Goal: Information Seeking & Learning: Get advice/opinions

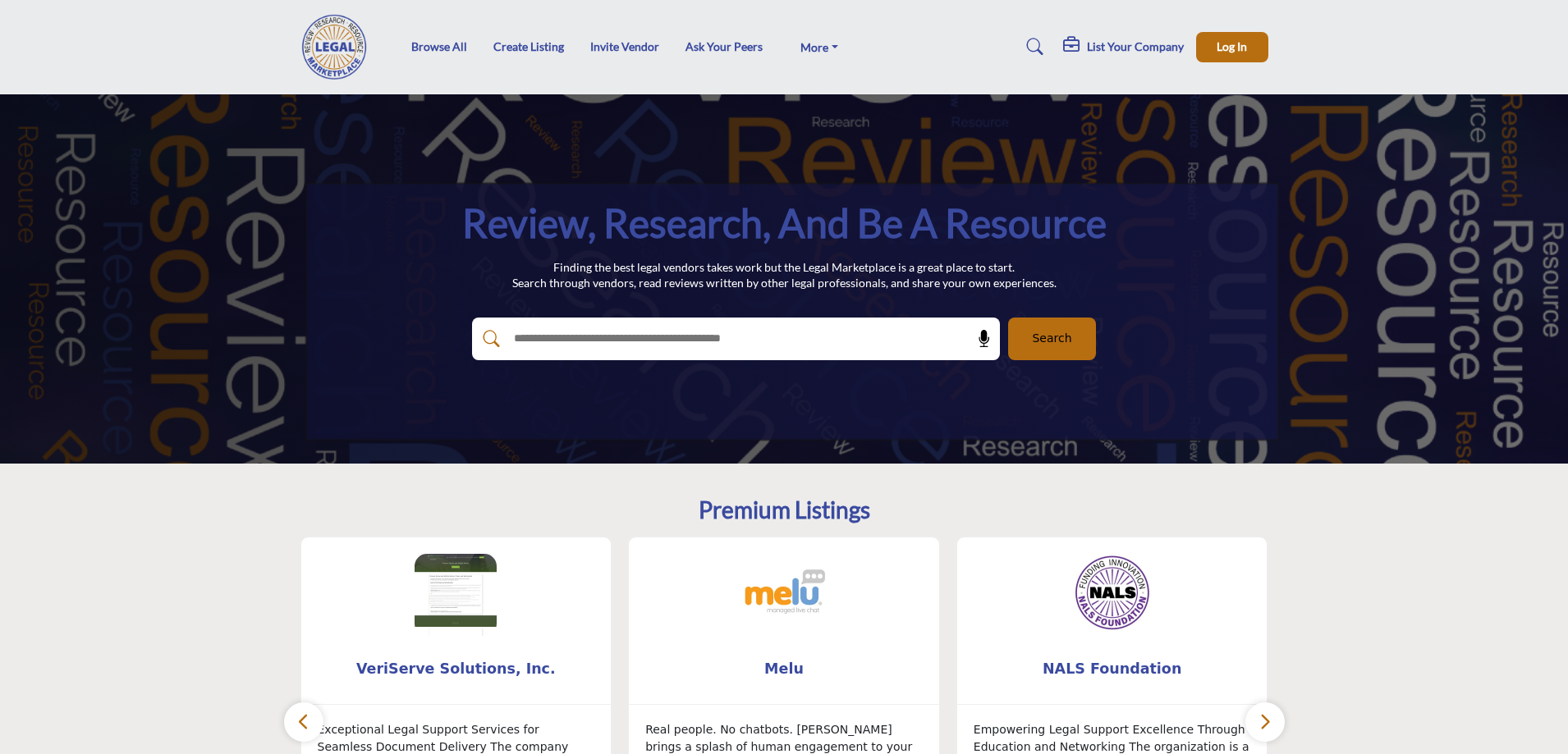
click at [590, 337] on input "text" at bounding box center [700, 339] width 391 height 25
type input "**********"
click at [1008, 318] on button "Search" at bounding box center [1052, 339] width 88 height 42
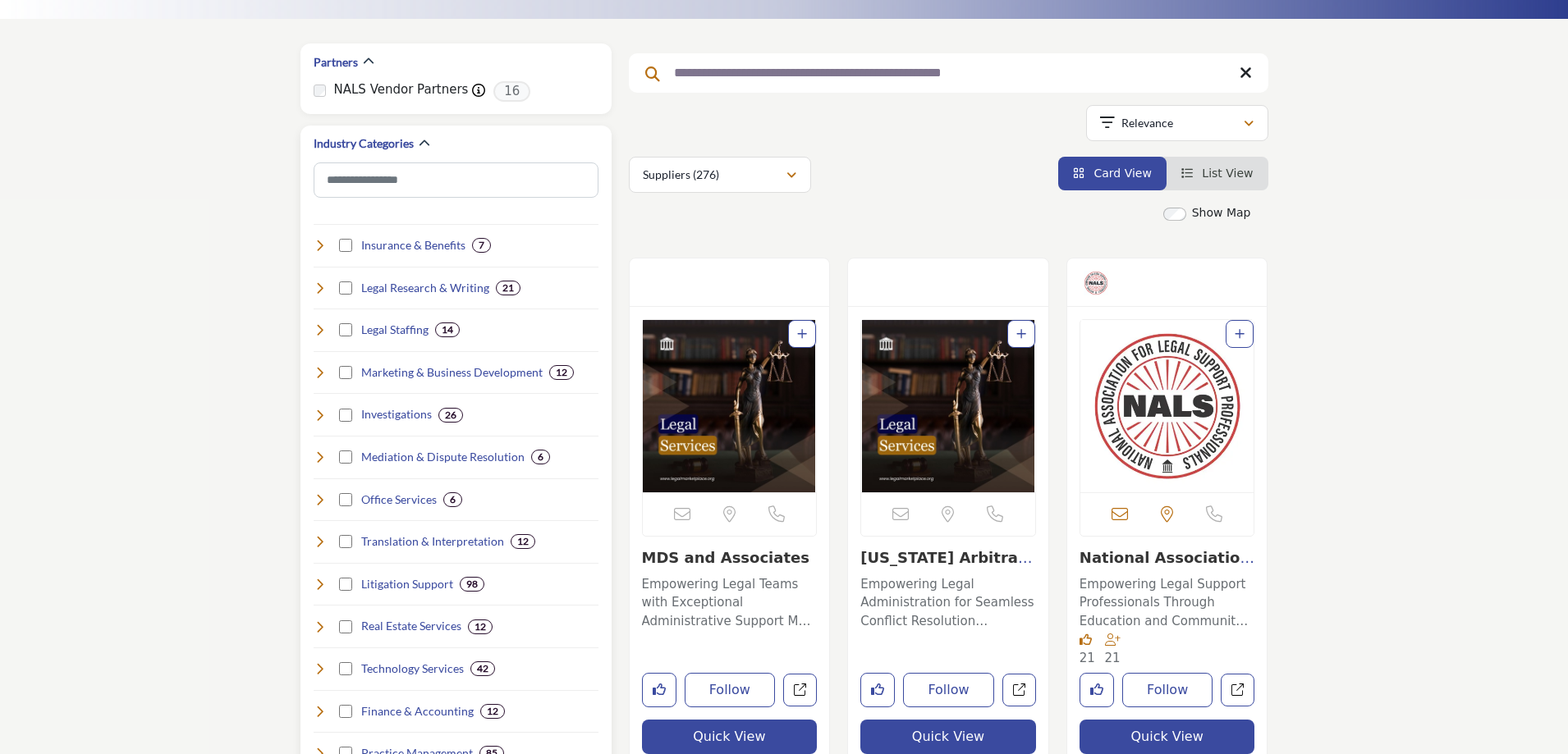
scroll to position [219, 0]
click at [400, 286] on h4 "Legal Research & Writing" at bounding box center [425, 287] width 128 height 16
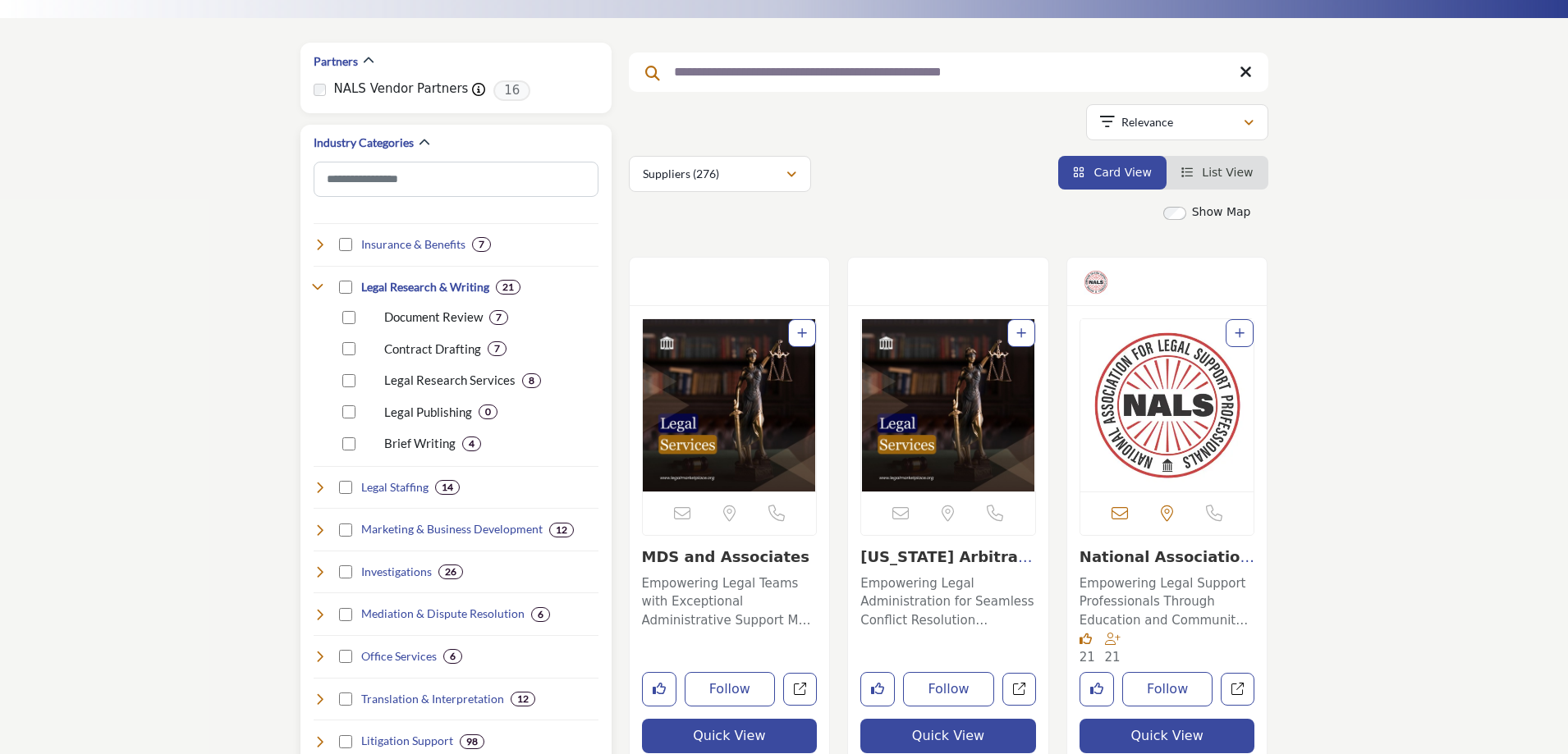
click at [437, 316] on p "Document Review" at bounding box center [434, 317] width 98 height 19
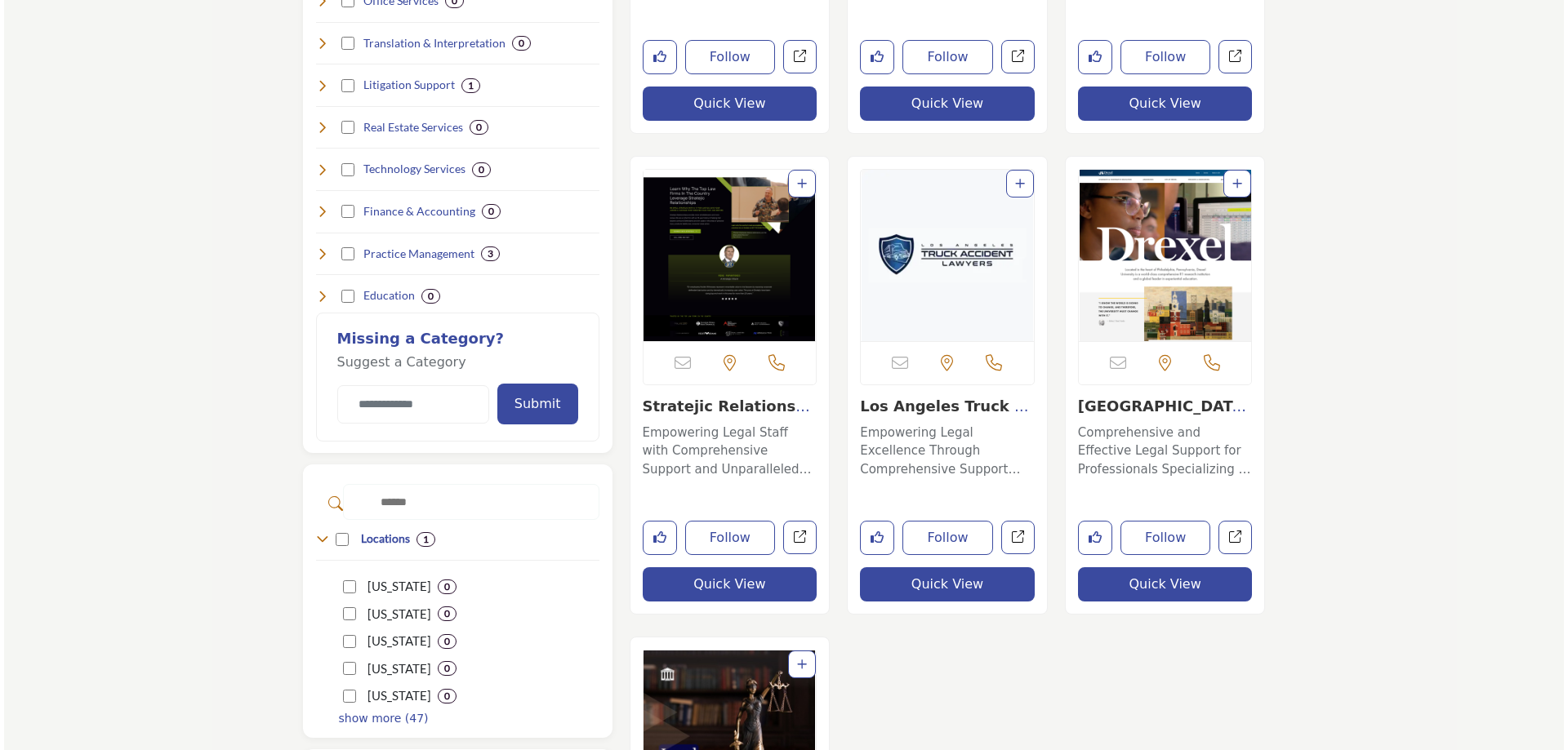
scroll to position [898, 0]
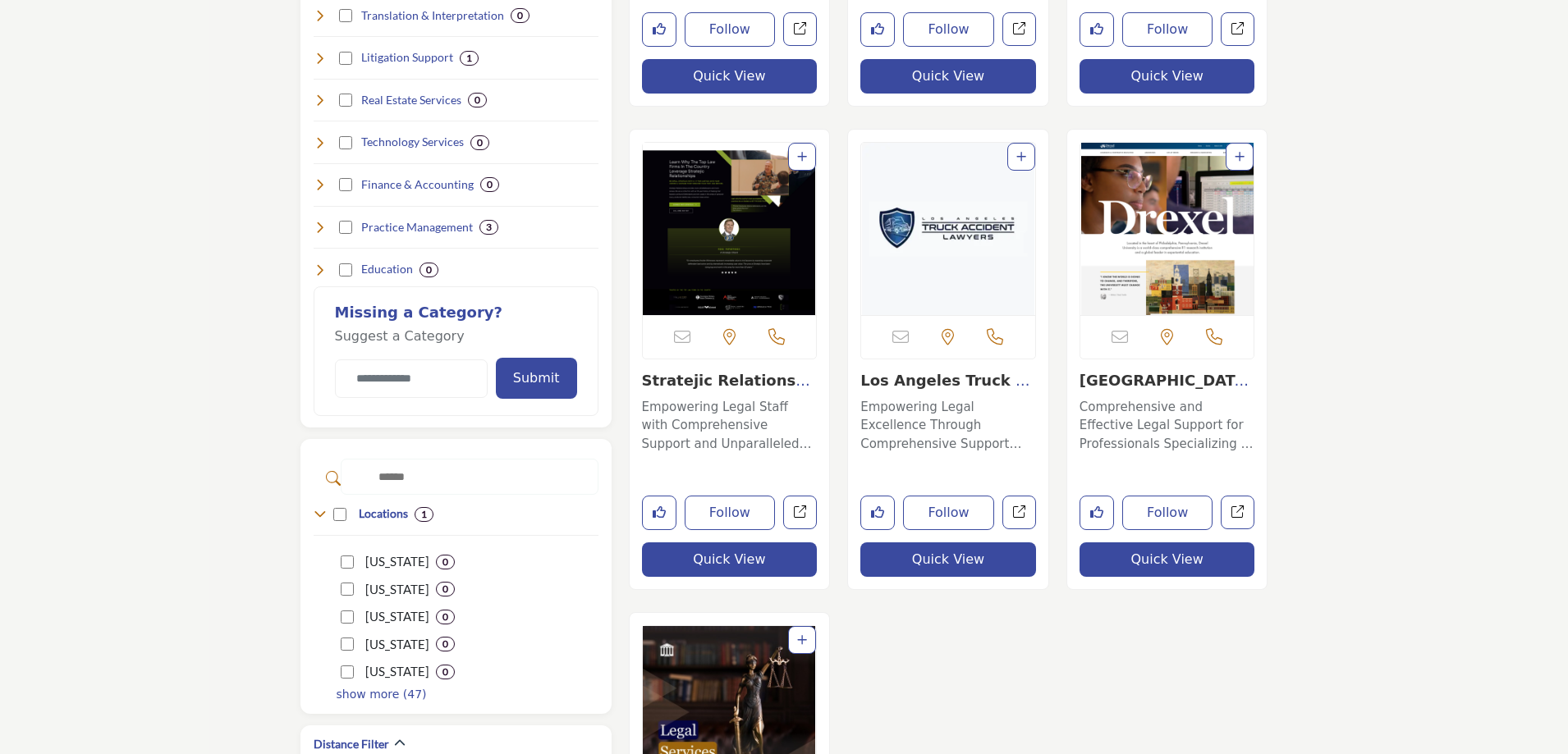
click at [1159, 554] on button "Quick View" at bounding box center [1167, 560] width 175 height 35
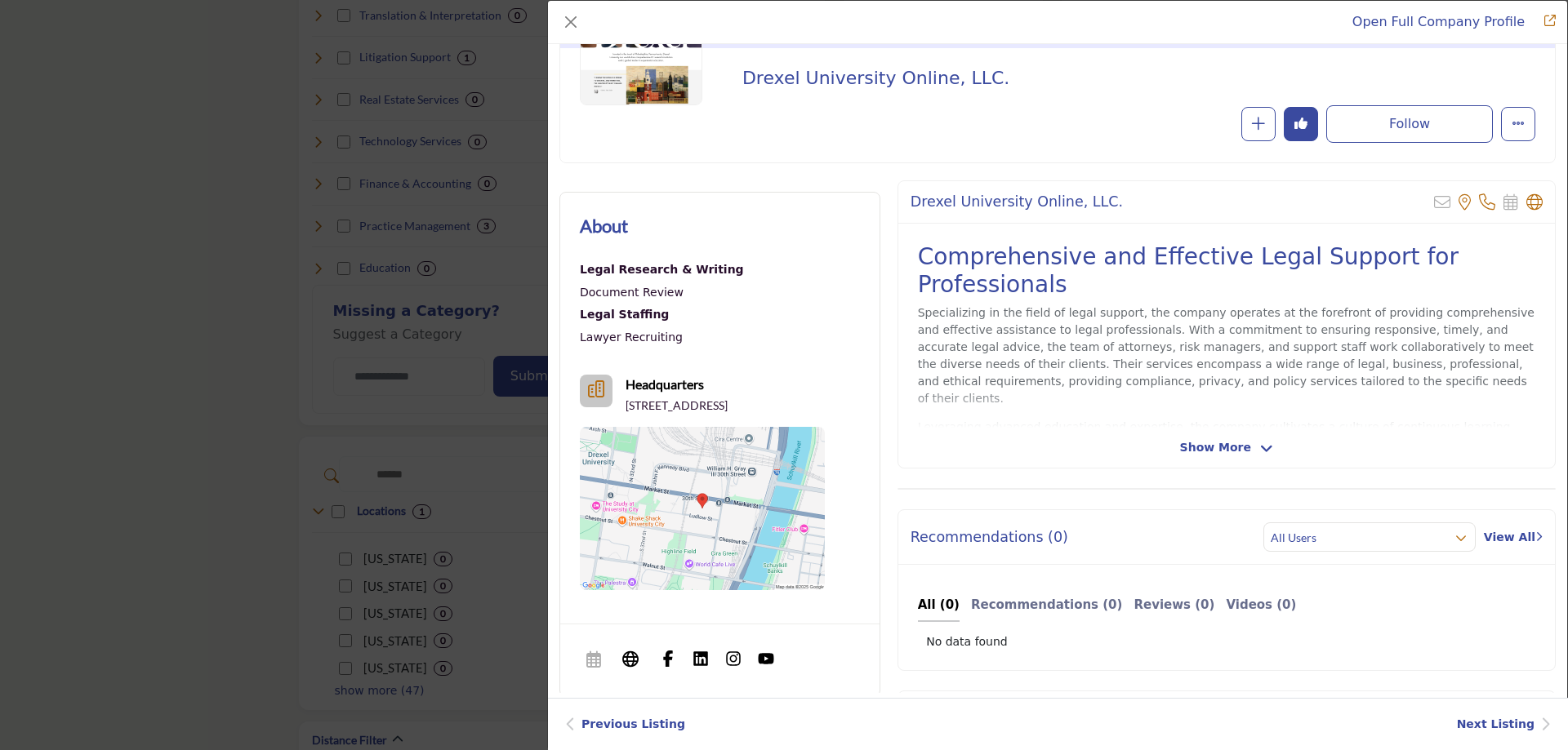
scroll to position [163, 0]
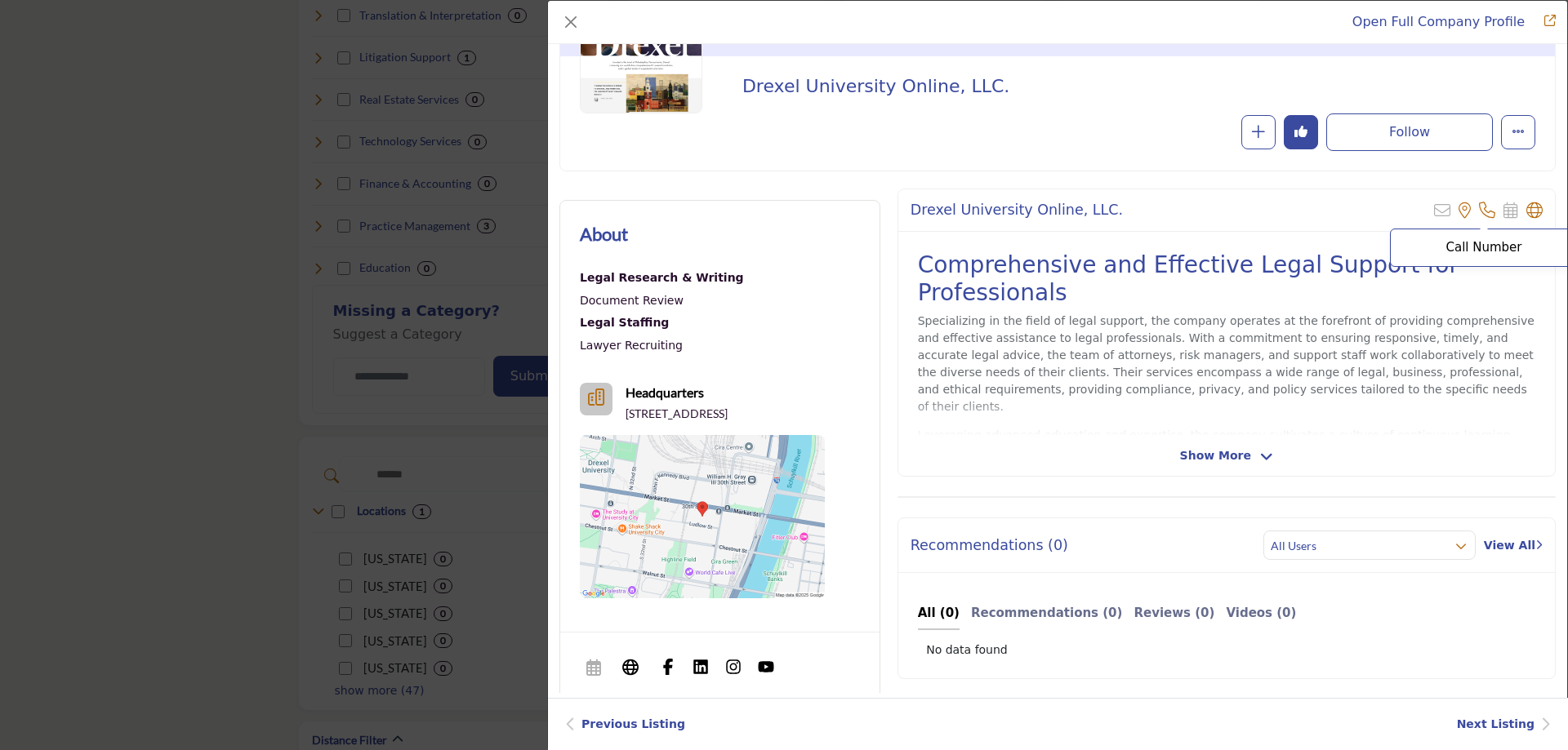
click at [1479, 210] on icon "Company Data Modal" at bounding box center [1487, 210] width 16 height 16
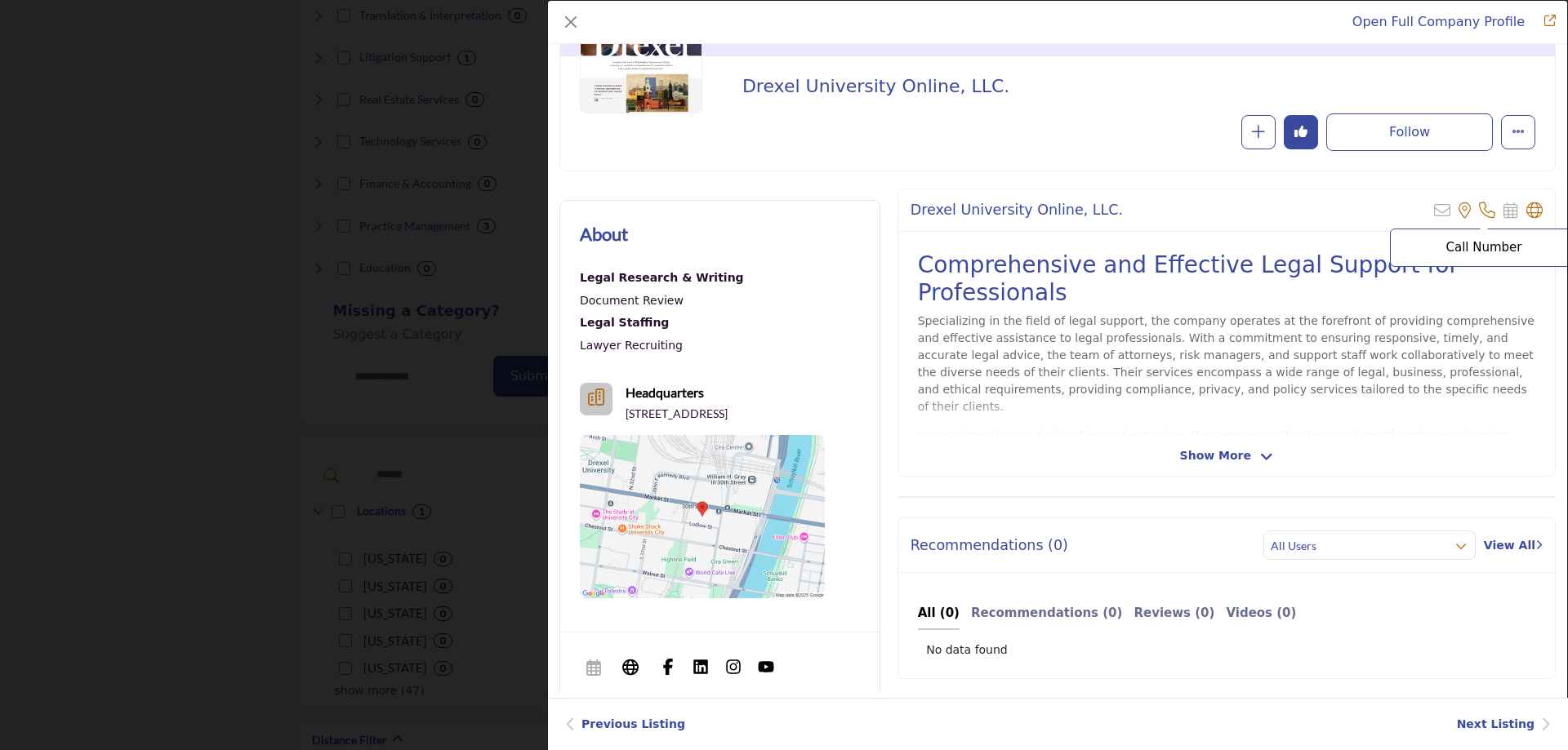
click at [1470, 246] on p "Call Number" at bounding box center [1485, 247] width 170 height 12
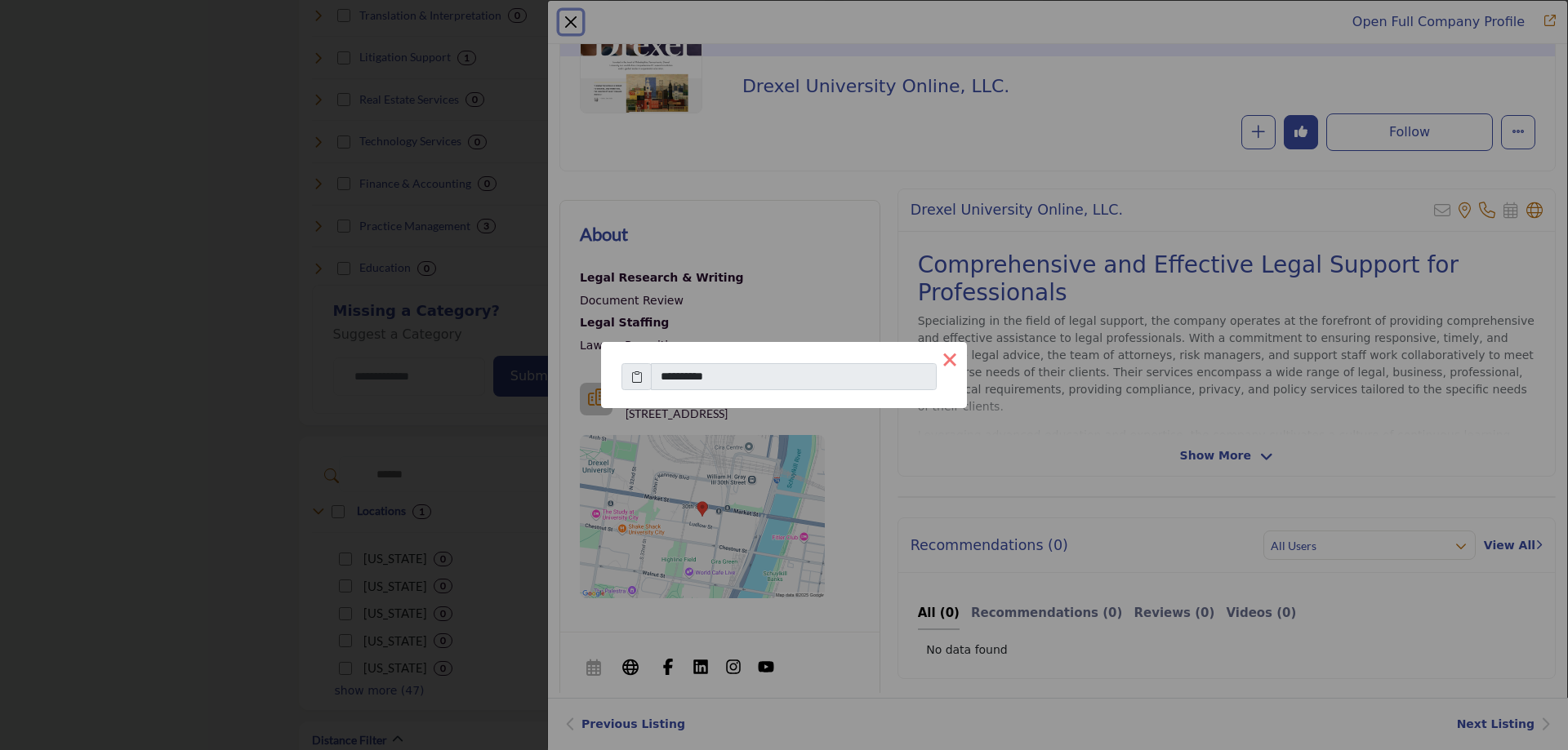
click at [950, 363] on button "×" at bounding box center [950, 359] width 34 height 34
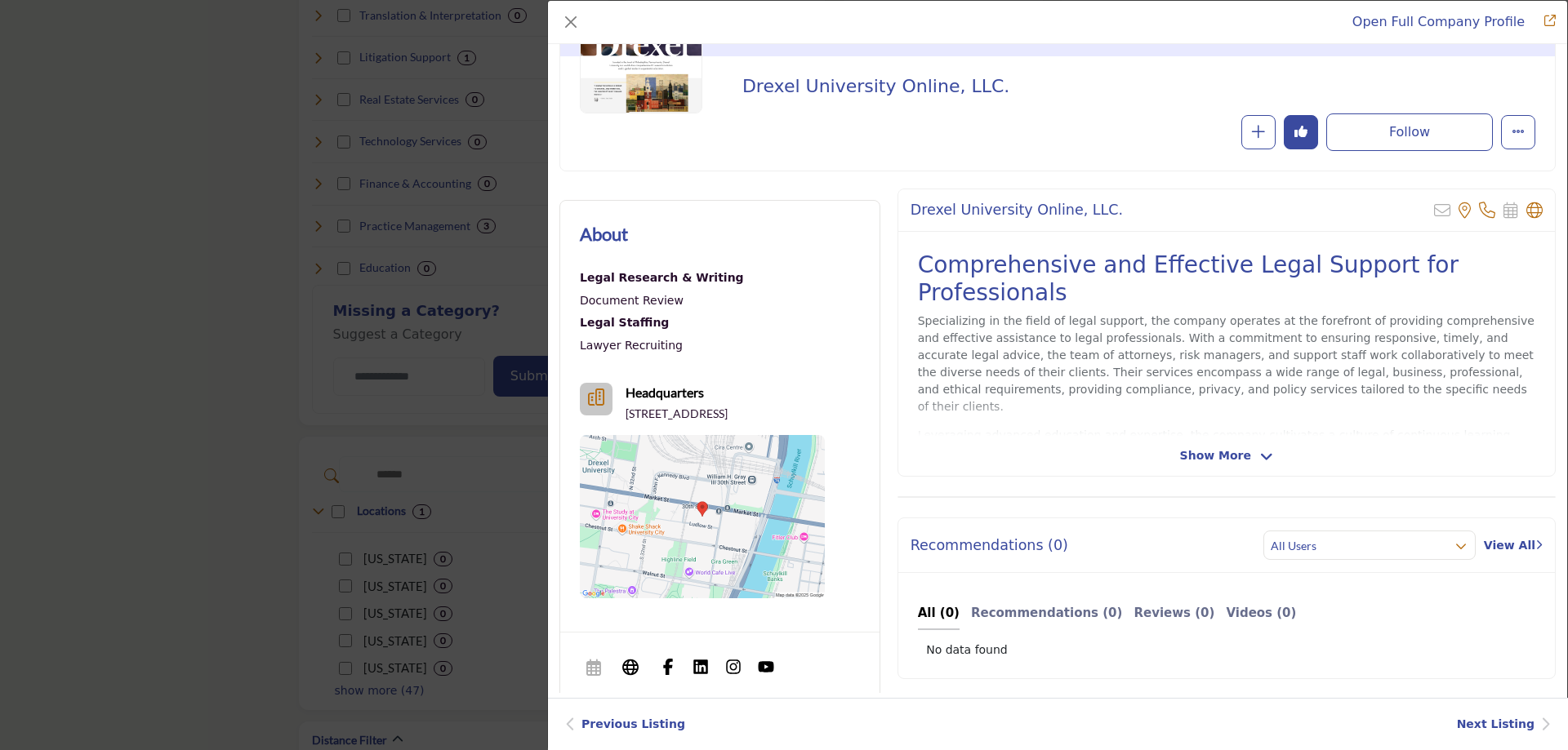
click at [696, 279] on div "Legal Research & Writing" at bounding box center [662, 278] width 164 height 22
